Goal: Obtain resource: Obtain resource

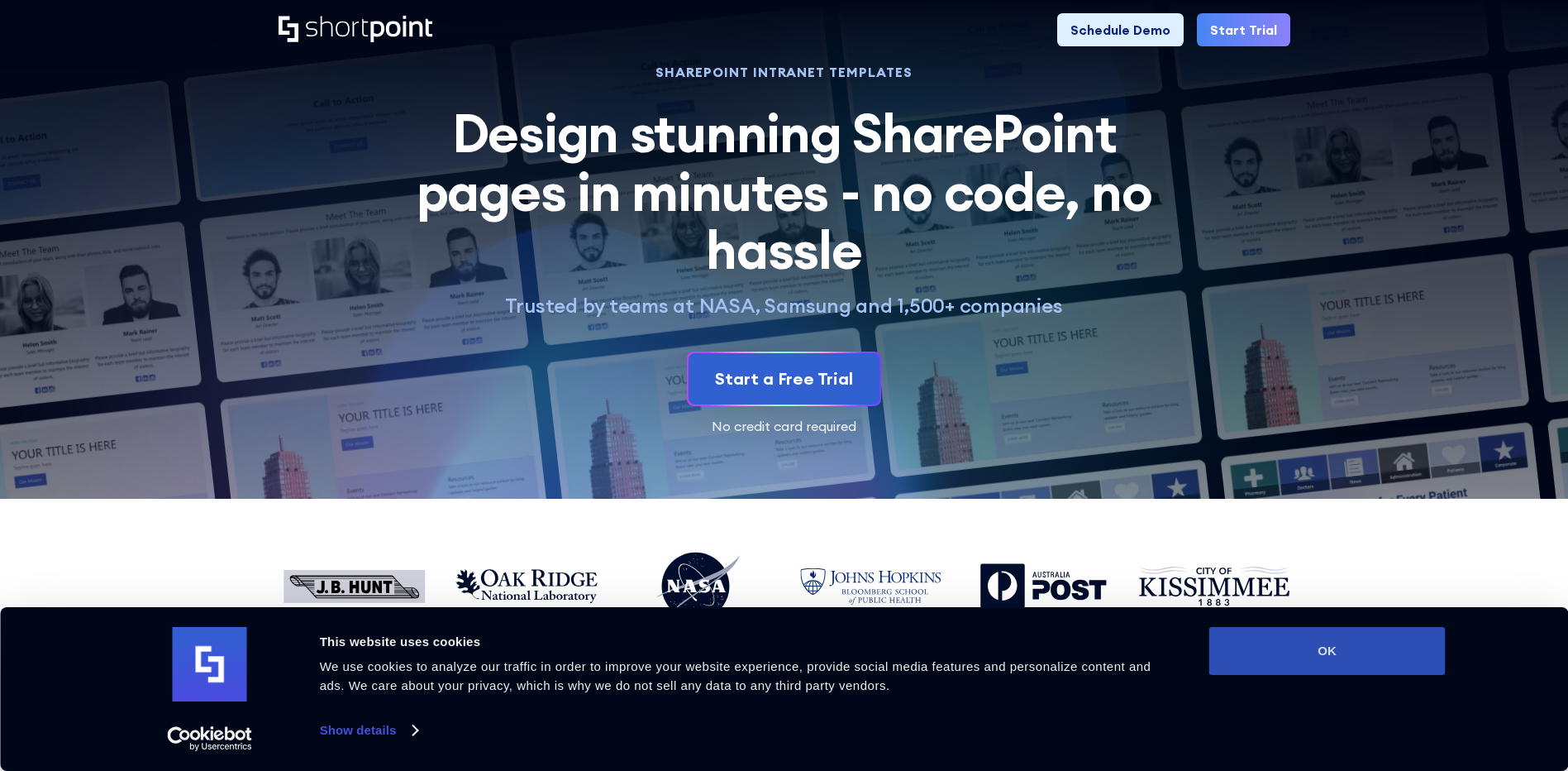
click at [1296, 643] on button "OK" at bounding box center [1327, 651] width 236 height 48
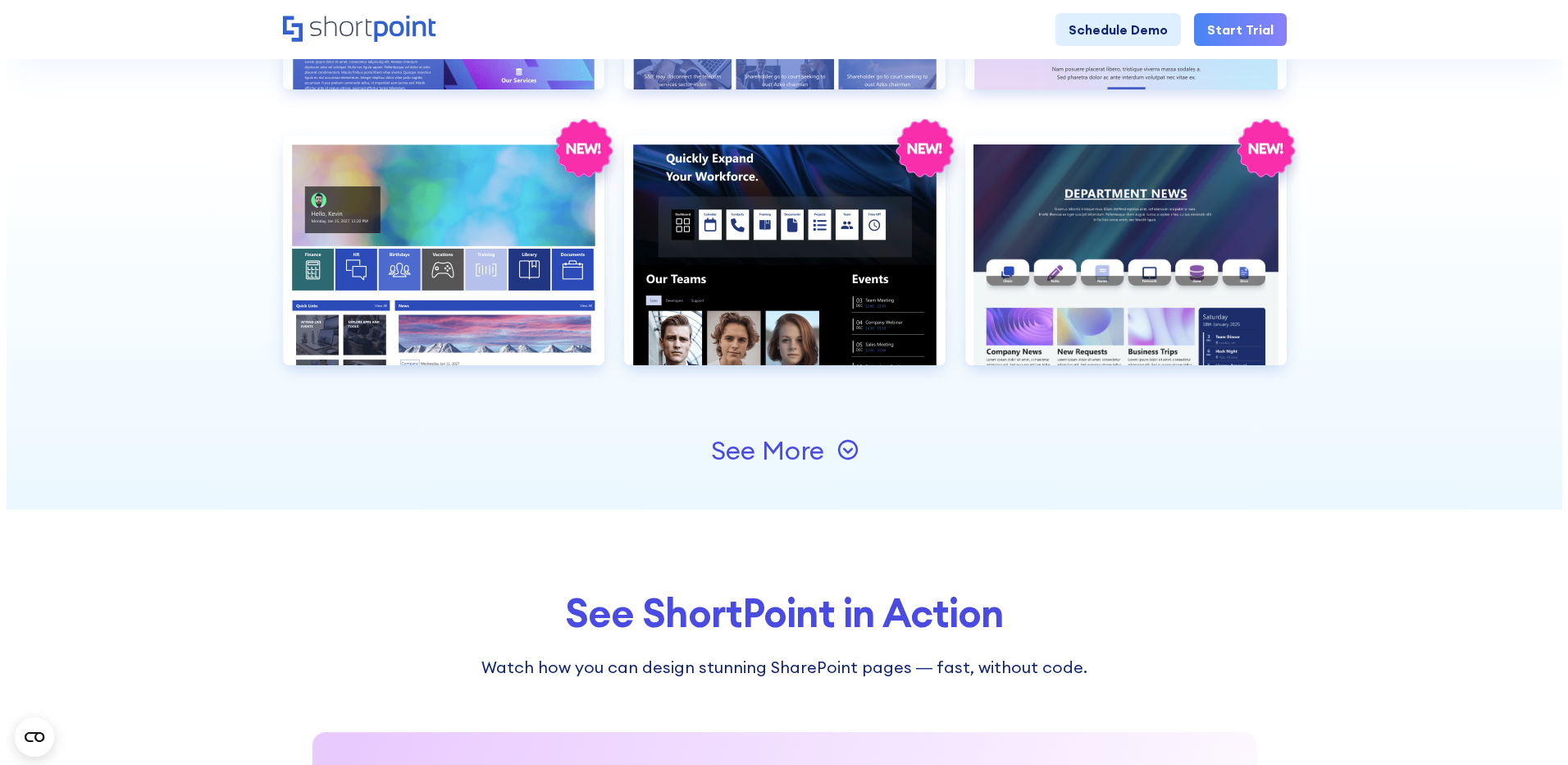
scroll to position [1559, 0]
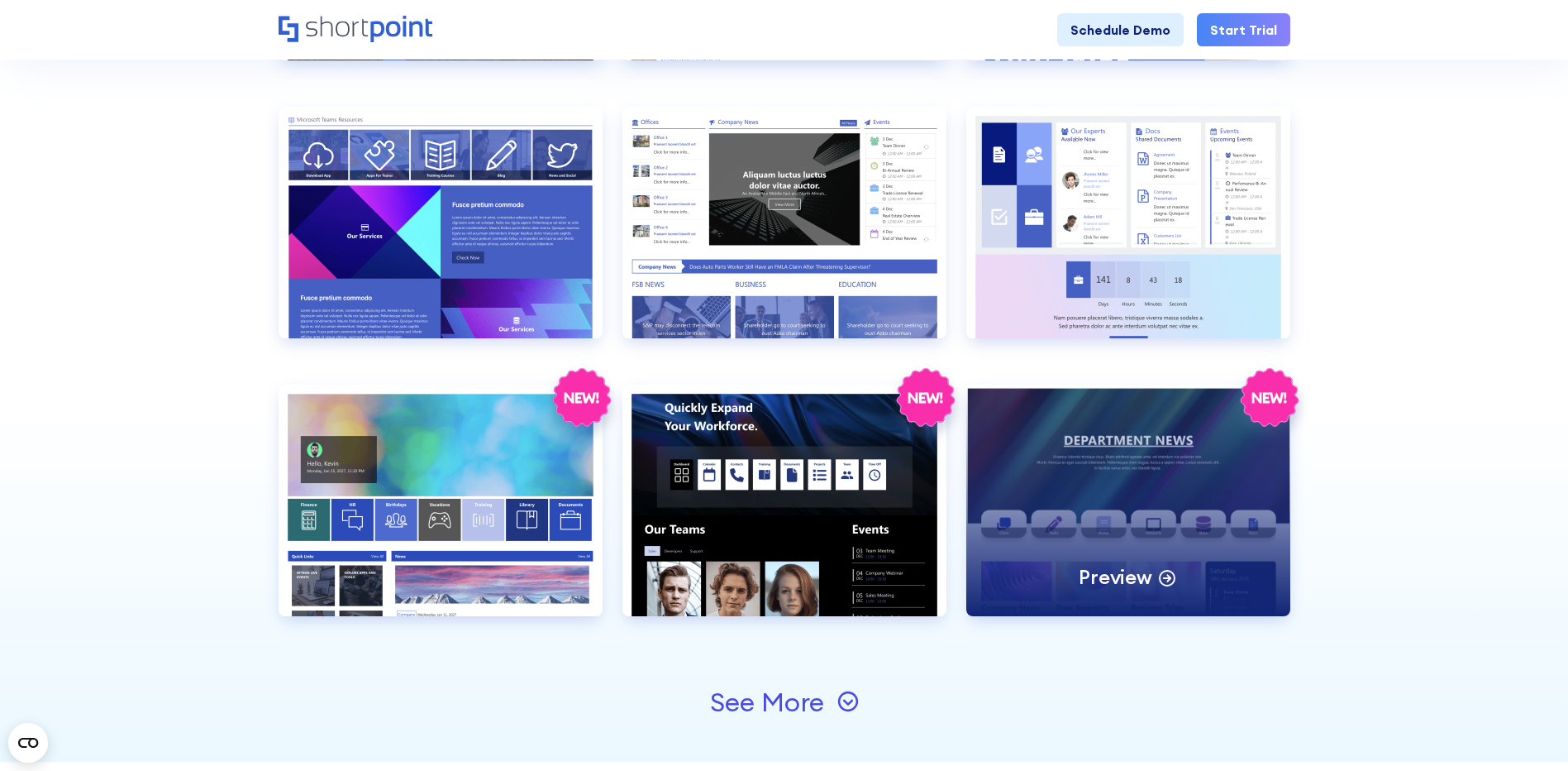
click at [1069, 441] on div "Preview" at bounding box center [1127, 499] width 324 height 232
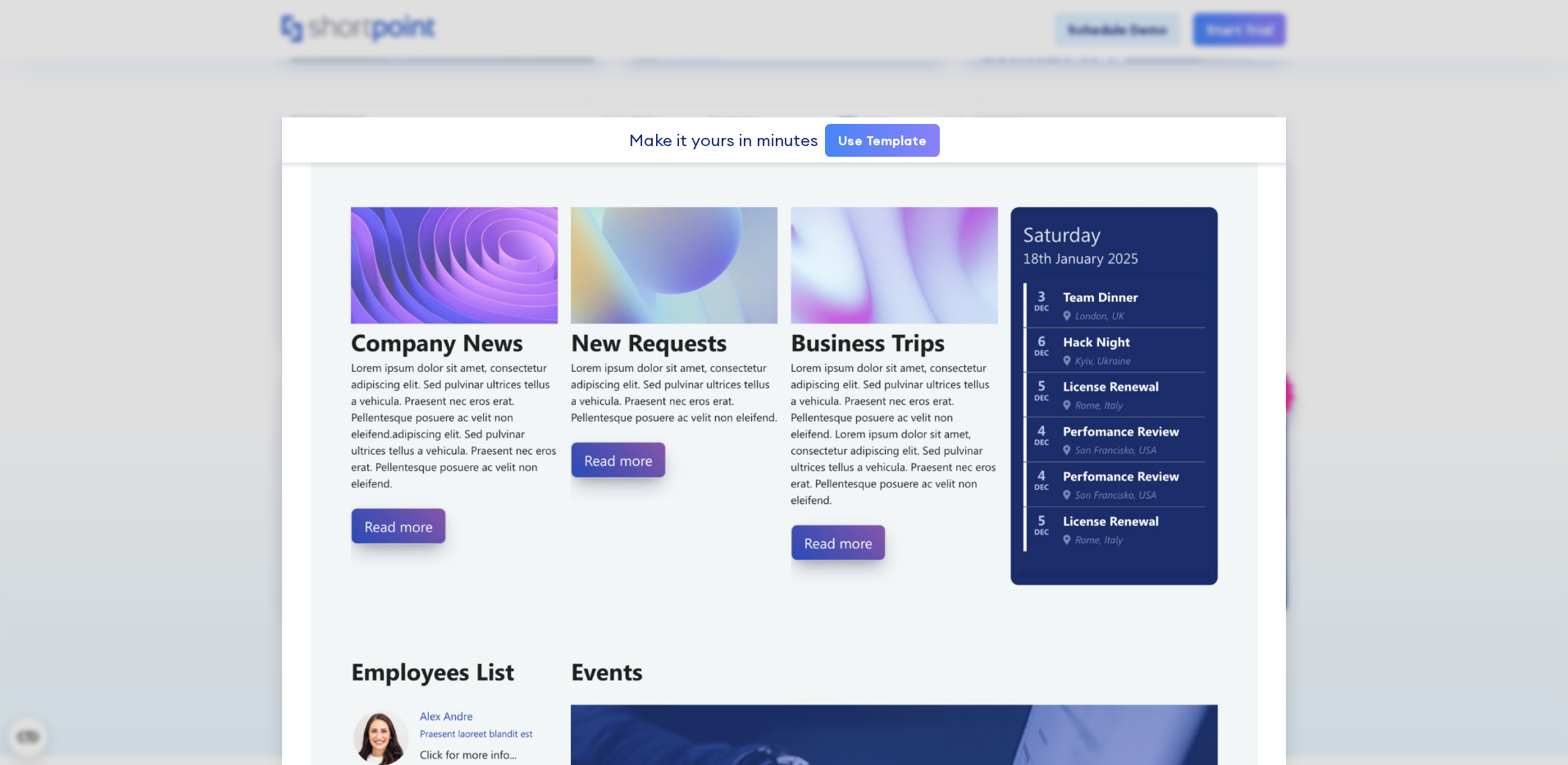
scroll to position [164, 0]
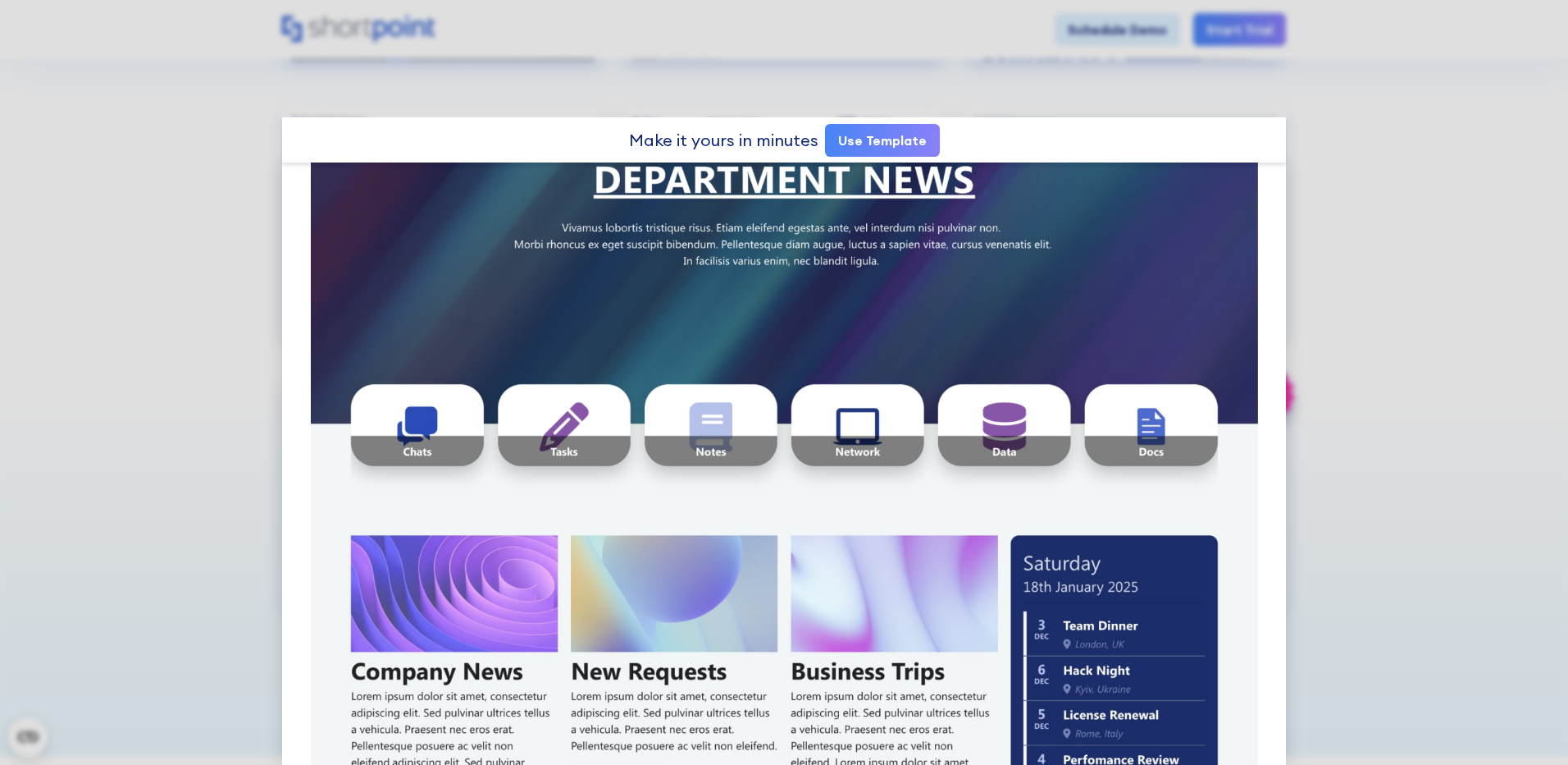
click at [881, 135] on link "Use Template" at bounding box center [882, 140] width 114 height 33
